Goal: Navigation & Orientation: Find specific page/section

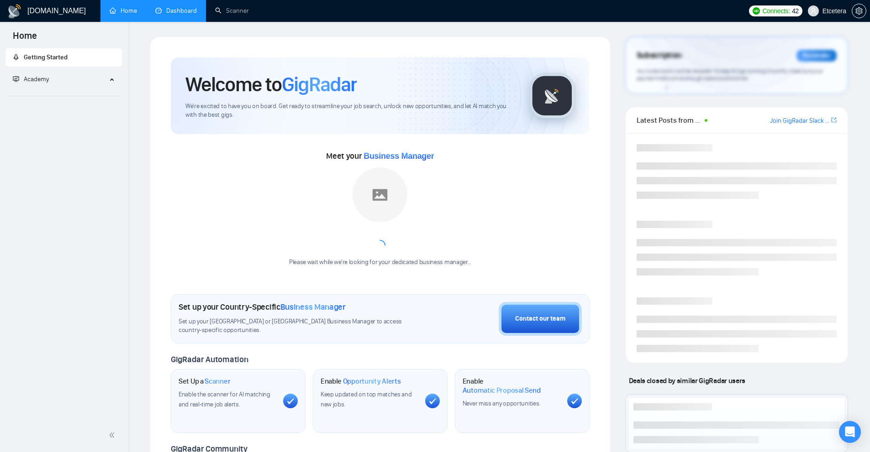
click at [186, 13] on link "Dashboard" at bounding box center [176, 11] width 42 height 8
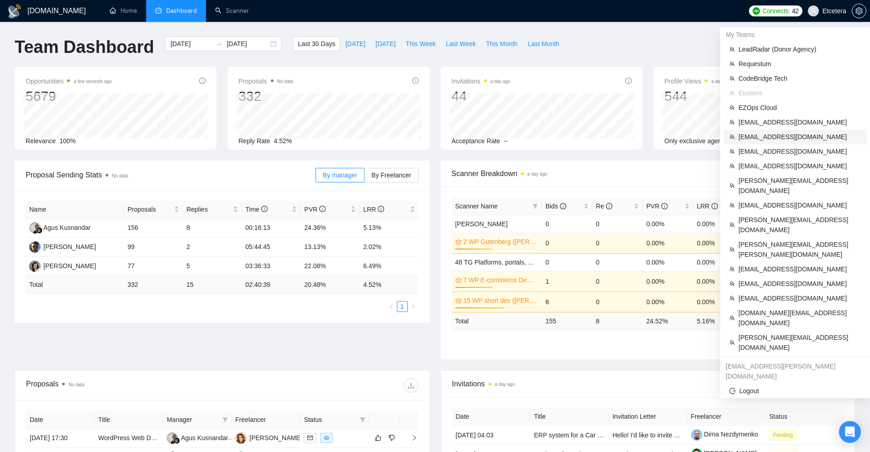
click at [782, 142] on span "[EMAIL_ADDRESS][DOMAIN_NAME]" at bounding box center [799, 137] width 122 height 10
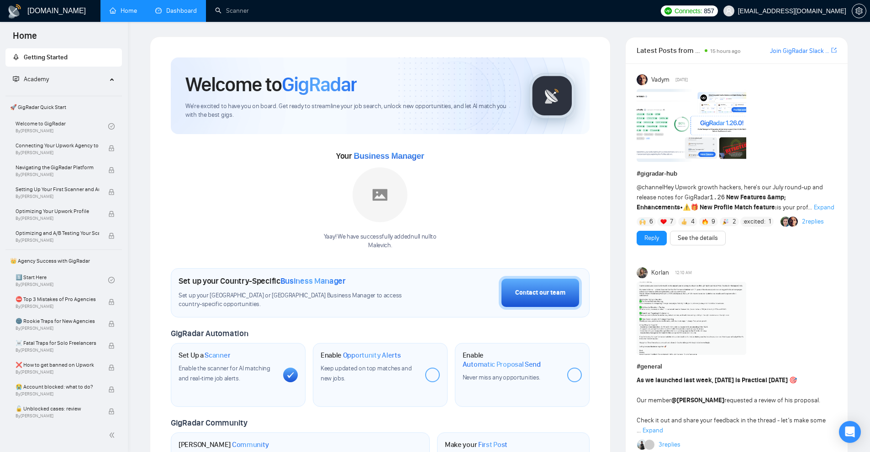
click at [166, 7] on link "Dashboard" at bounding box center [176, 11] width 42 height 8
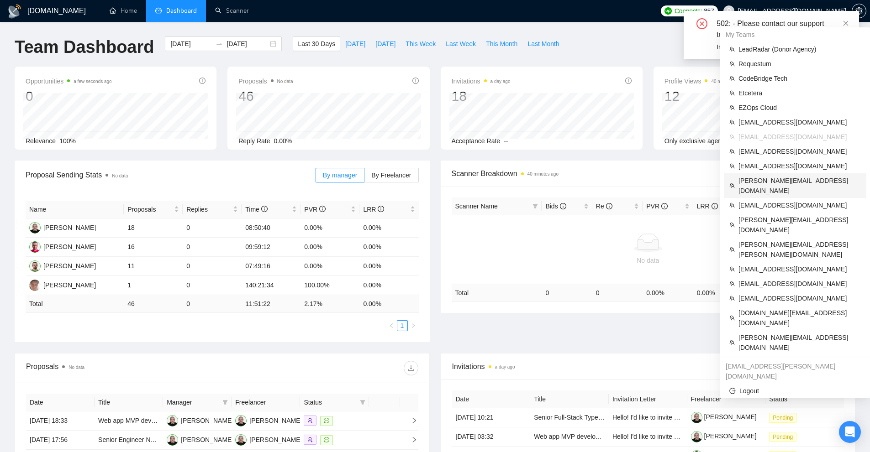
click at [792, 178] on span "[PERSON_NAME][EMAIL_ADDRESS][DOMAIN_NAME]" at bounding box center [799, 186] width 122 height 20
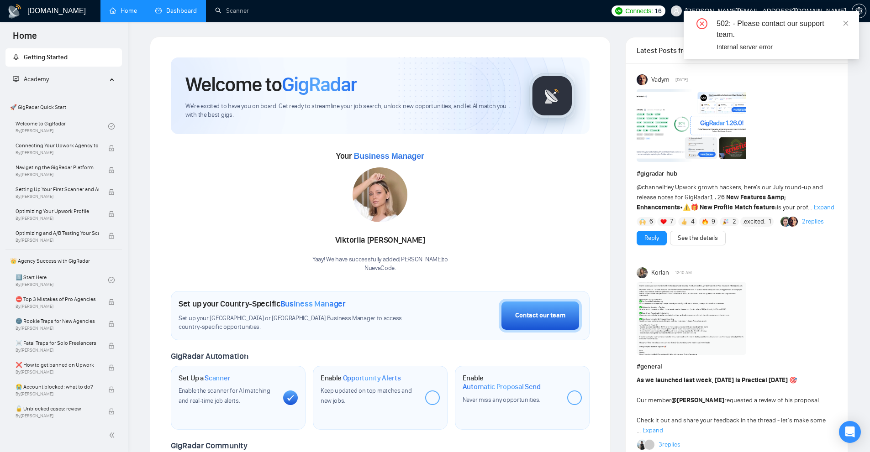
click at [173, 15] on link "Dashboard" at bounding box center [176, 11] width 42 height 8
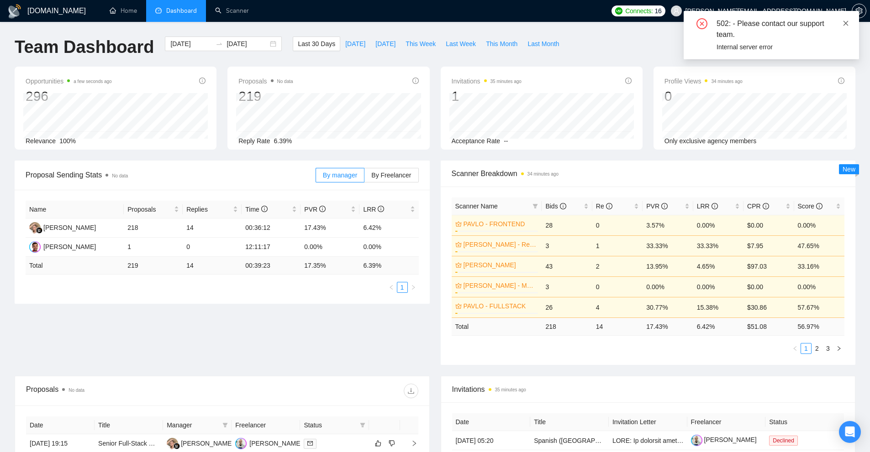
click at [844, 24] on icon "close" at bounding box center [845, 23] width 5 height 5
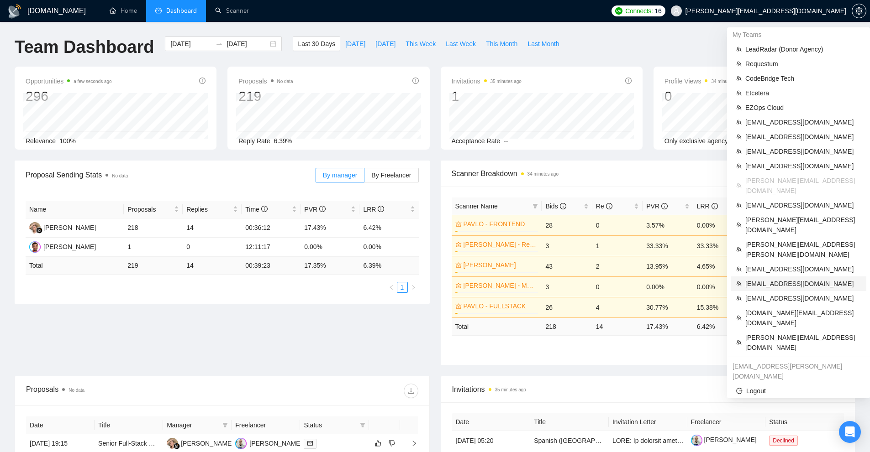
click at [768, 279] on span "[EMAIL_ADDRESS][DOMAIN_NAME]" at bounding box center [802, 284] width 115 height 10
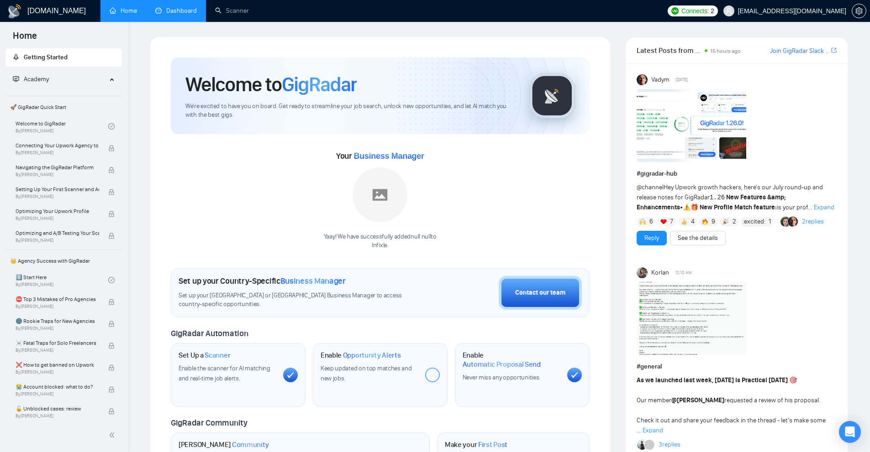
click at [194, 15] on link "Dashboard" at bounding box center [176, 11] width 42 height 8
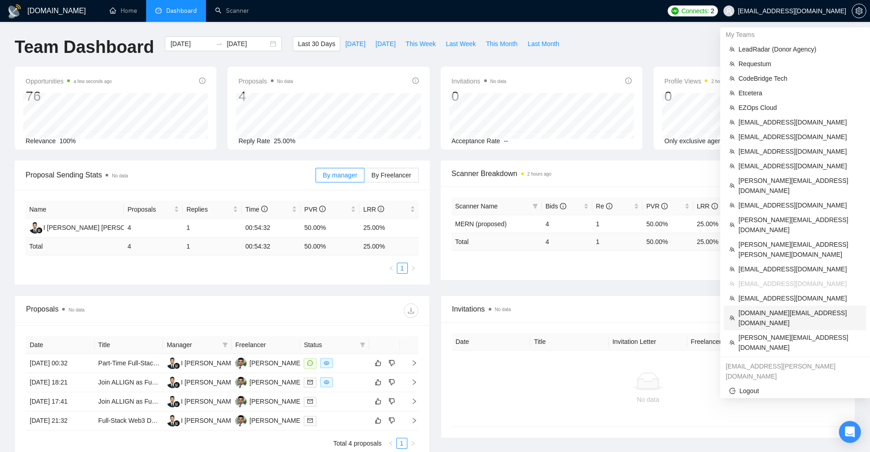
click at [781, 308] on span "[DOMAIN_NAME][EMAIL_ADDRESS][DOMAIN_NAME]" at bounding box center [799, 318] width 122 height 20
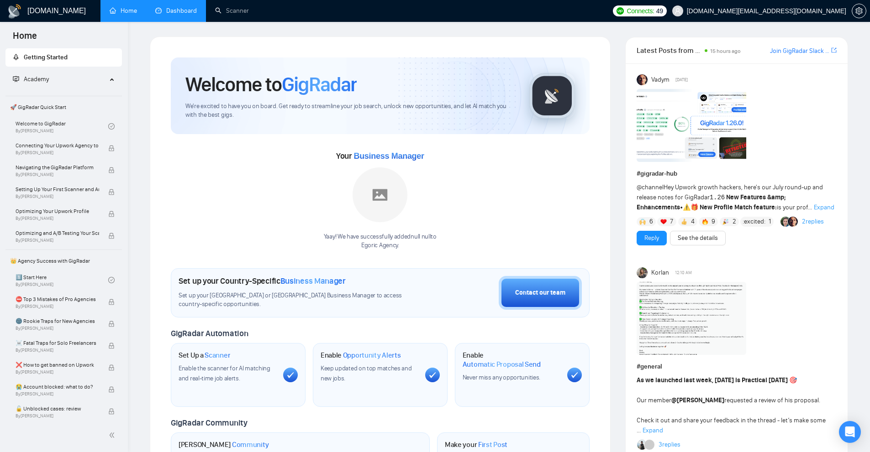
click at [183, 15] on link "Dashboard" at bounding box center [176, 11] width 42 height 8
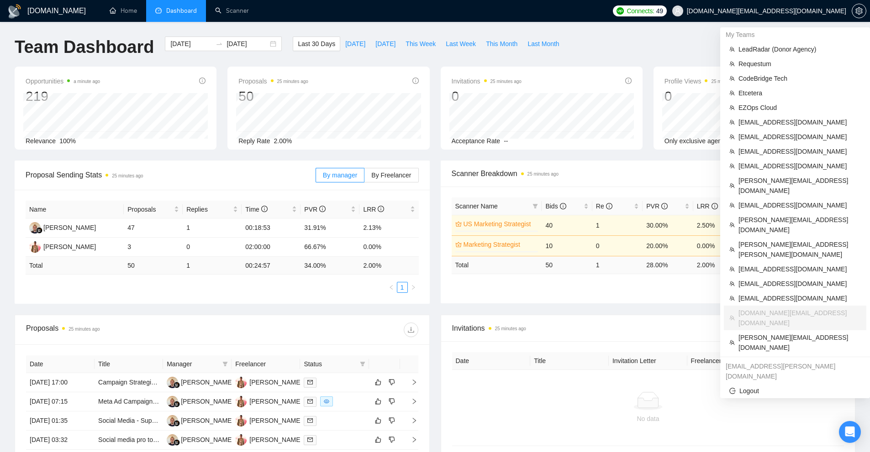
click at [816, 16] on span "[DOMAIN_NAME][EMAIL_ADDRESS][DOMAIN_NAME]" at bounding box center [758, 10] width 185 height 29
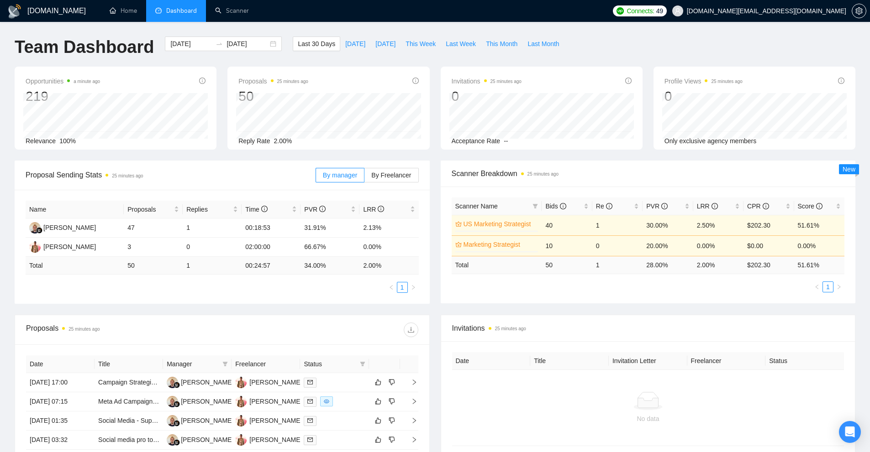
click at [464, 5] on ul "Home Dashboard Scanner" at bounding box center [351, 11] width 513 height 22
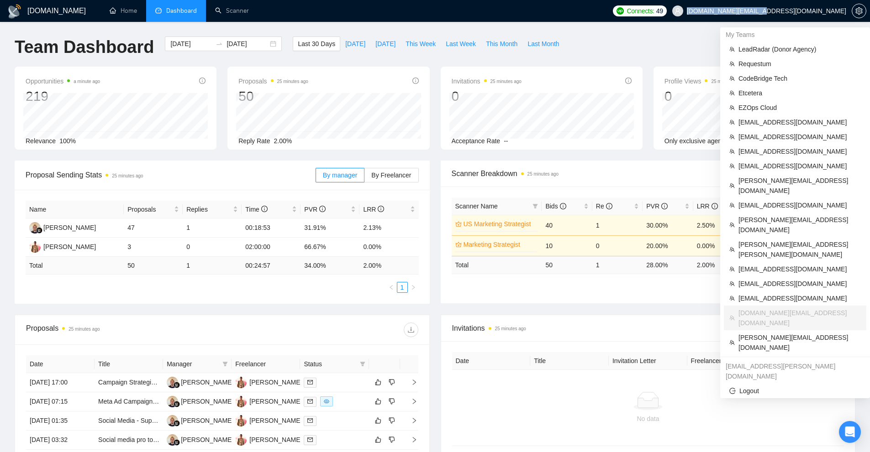
drag, startPoint x: 775, startPoint y: 10, endPoint x: 844, endPoint y: 15, distance: 69.5
click at [844, 15] on span "[DOMAIN_NAME][EMAIL_ADDRESS][DOMAIN_NAME]" at bounding box center [758, 10] width 185 height 29
copy span "[DOMAIN_NAME][EMAIL_ADDRESS][DOMAIN_NAME]"
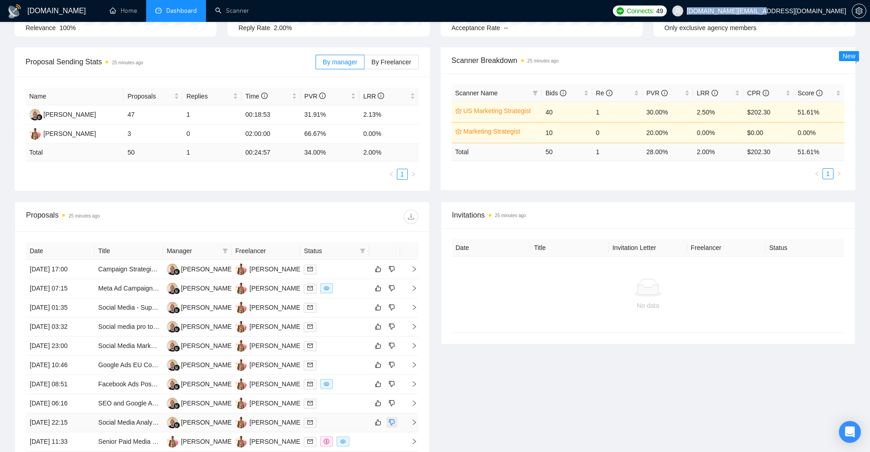
scroll to position [183, 0]
